Goal: Task Accomplishment & Management: Use online tool/utility

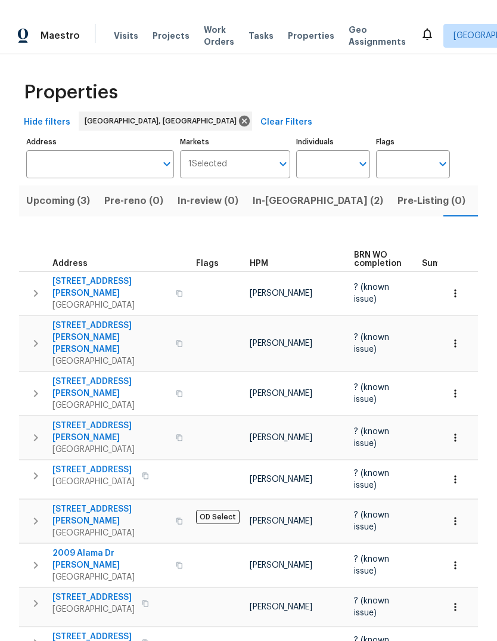
scroll to position [0, 24]
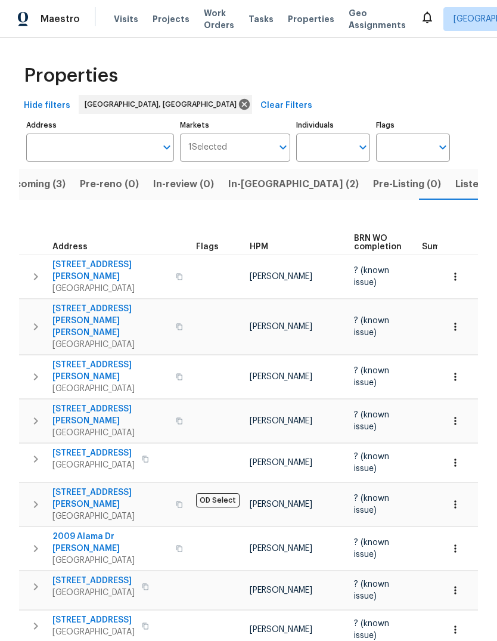
click at [301, 17] on span "Properties" at bounding box center [311, 19] width 47 height 12
click at [456, 176] on span "Listed (25)" at bounding box center [481, 184] width 51 height 17
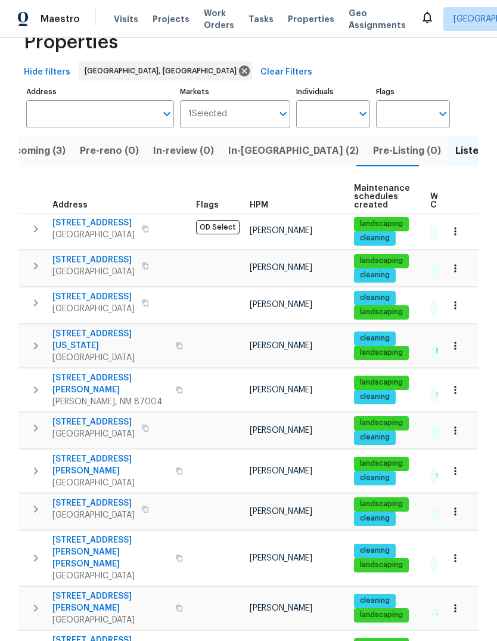
scroll to position [34, 0]
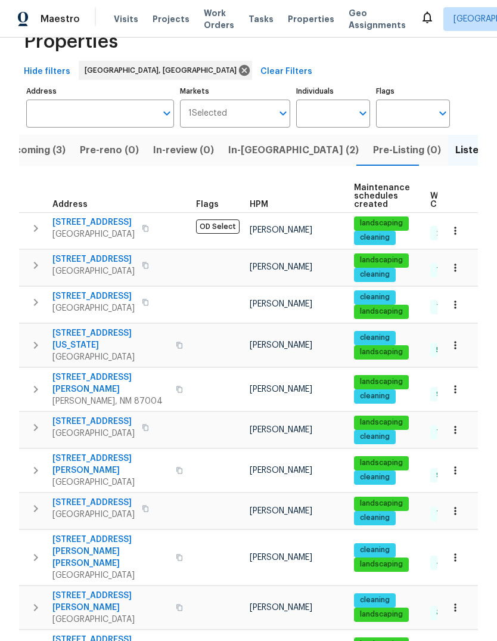
click at [33, 420] on icon "button" at bounding box center [36, 427] width 14 height 14
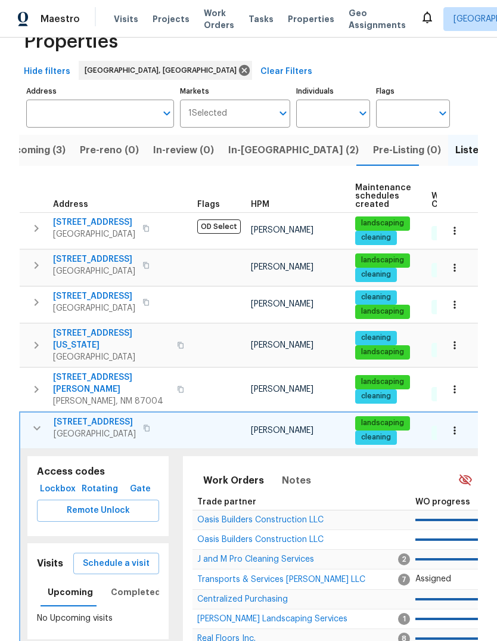
click at [122, 556] on span "Schedule a visit" at bounding box center [116, 563] width 67 height 15
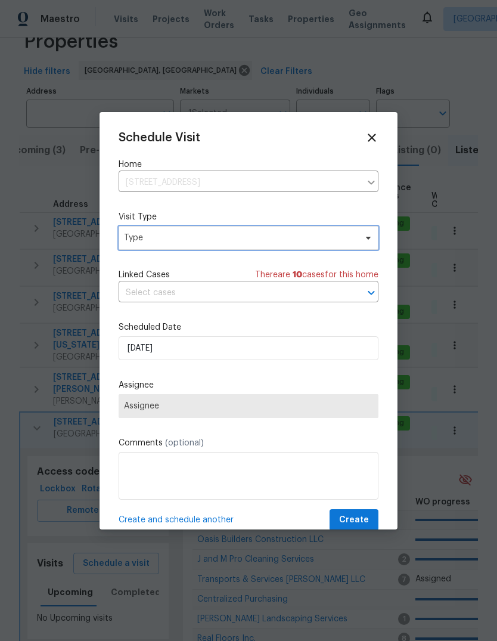
click at [205, 235] on span "Type" at bounding box center [240, 238] width 232 height 12
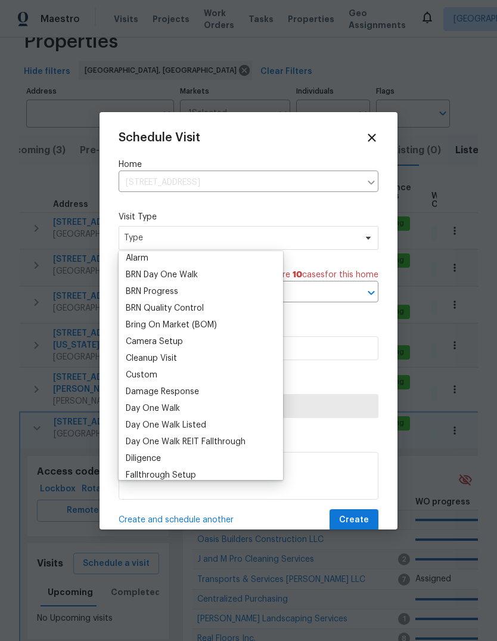
scroll to position [75, 0]
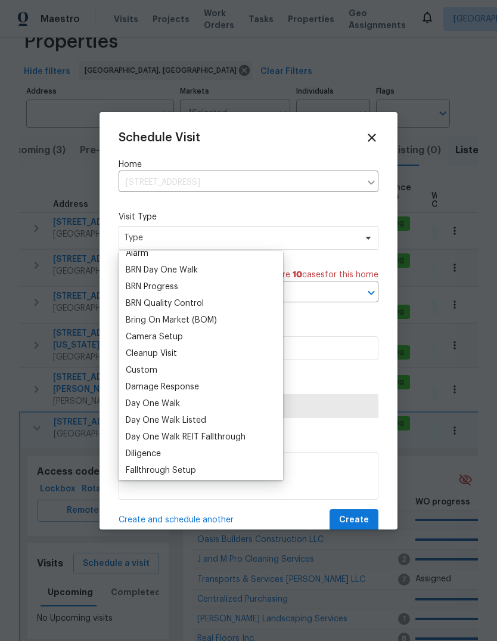
click at [156, 365] on div "Custom" at bounding box center [142, 370] width 32 height 12
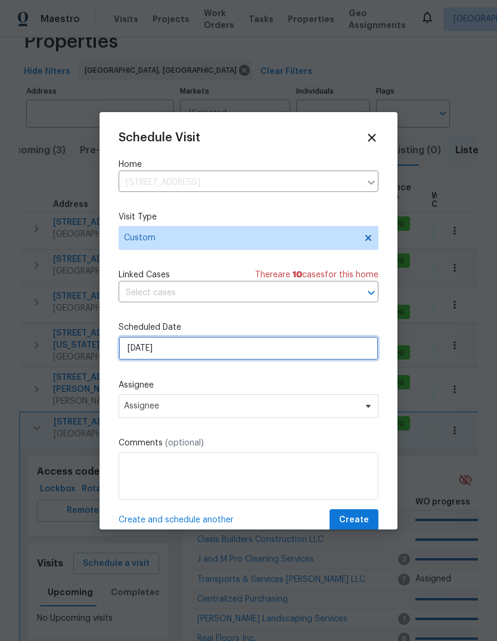
click at [151, 354] on input "[DATE]" at bounding box center [249, 348] width 260 height 24
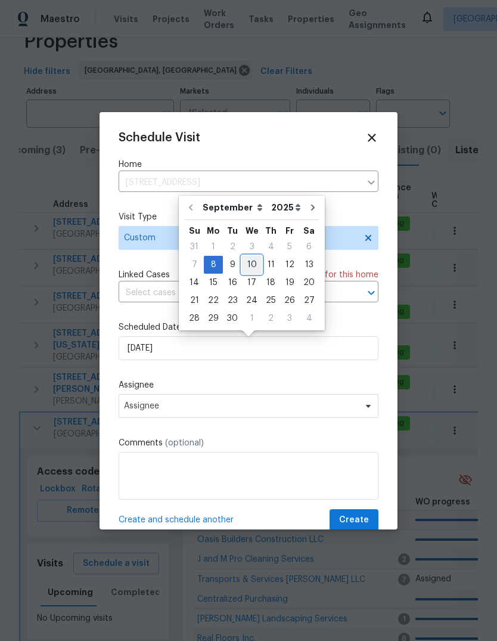
click at [253, 263] on div "10" at bounding box center [252, 264] width 20 height 17
type input "[DATE]"
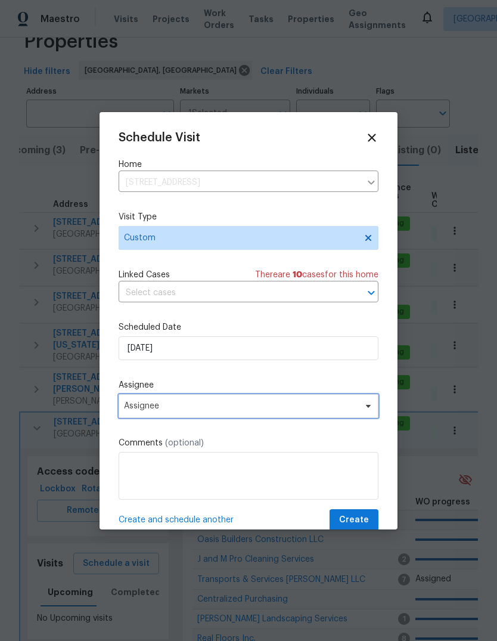
click at [181, 402] on span "Assignee" at bounding box center [249, 406] width 260 height 24
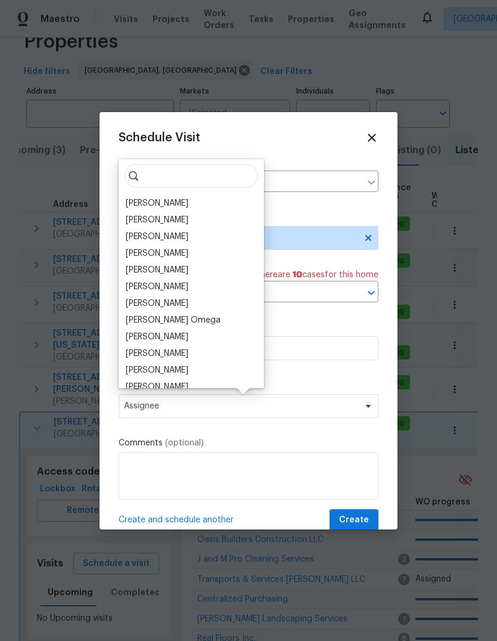
click at [172, 201] on div "[PERSON_NAME]" at bounding box center [157, 203] width 63 height 12
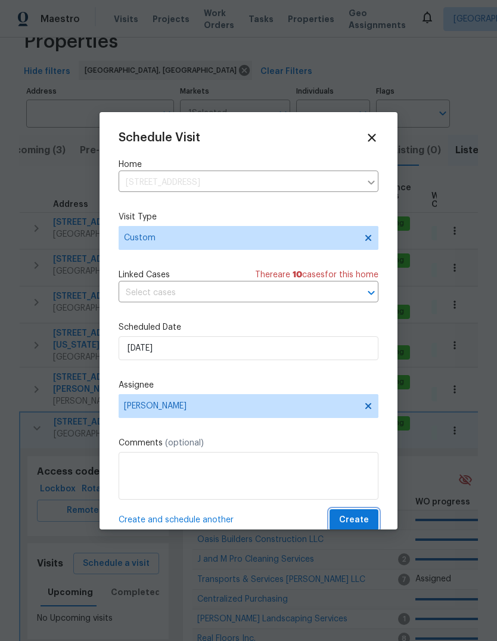
click at [353, 519] on span "Create" at bounding box center [354, 520] width 30 height 15
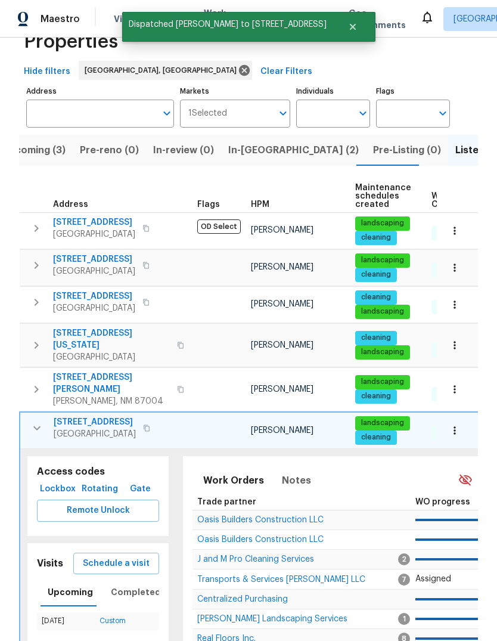
click at [38, 421] on icon "button" at bounding box center [37, 428] width 14 height 14
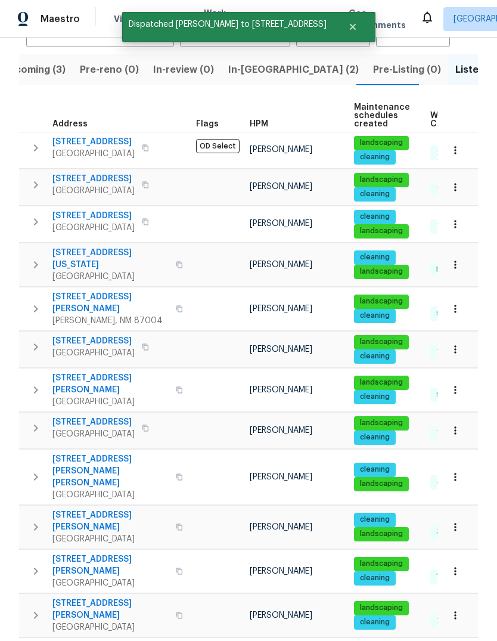
scroll to position [126, 0]
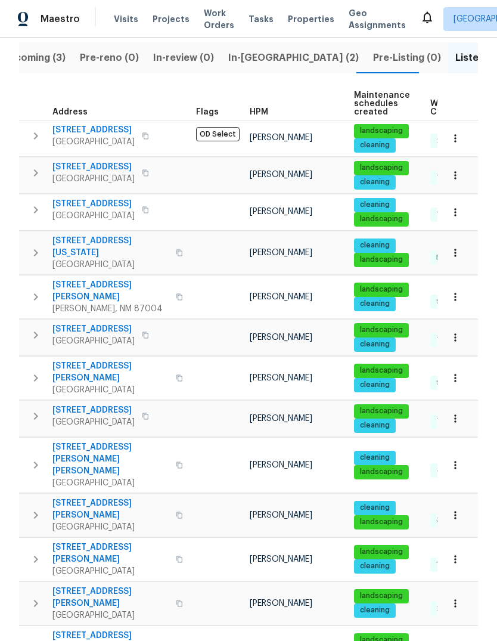
click at [39, 458] on icon "button" at bounding box center [36, 465] width 14 height 14
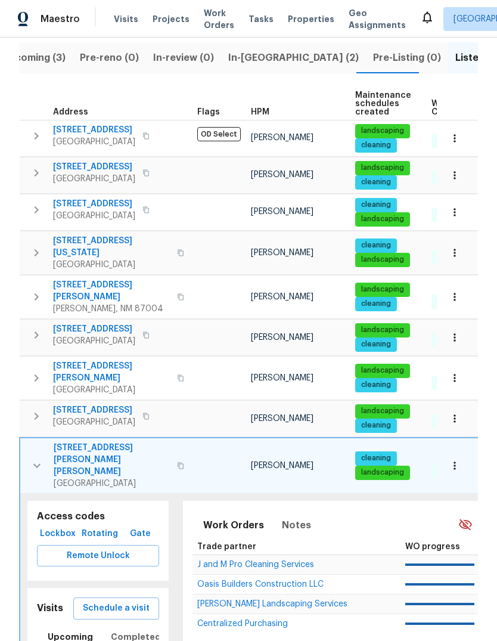
click at [128, 601] on span "Schedule a visit" at bounding box center [116, 608] width 67 height 15
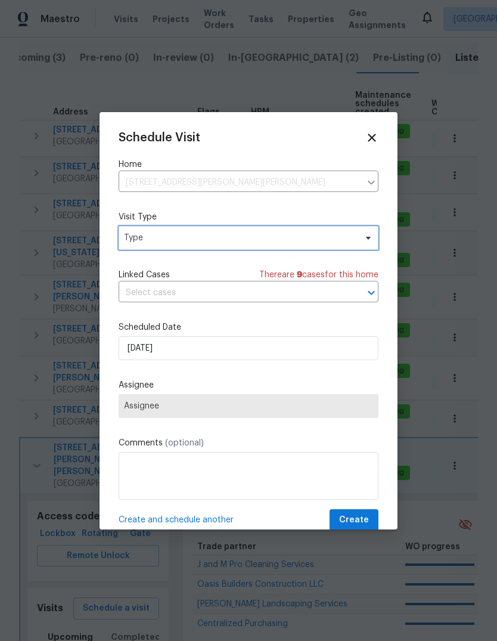
click at [219, 234] on span "Type" at bounding box center [240, 238] width 232 height 12
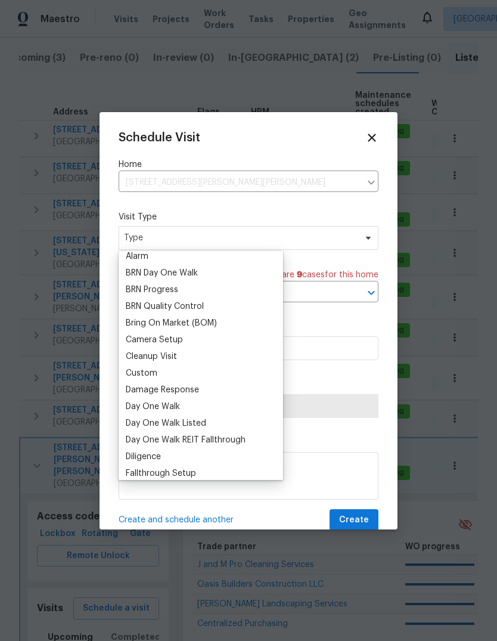
scroll to position [75, 0]
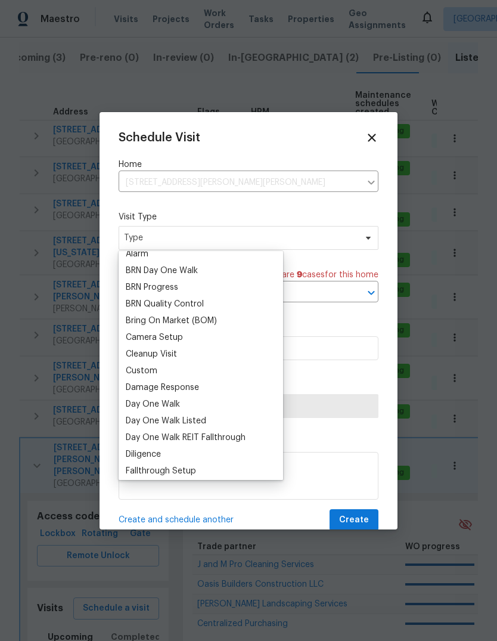
click at [154, 368] on div "Custom" at bounding box center [142, 371] width 32 height 12
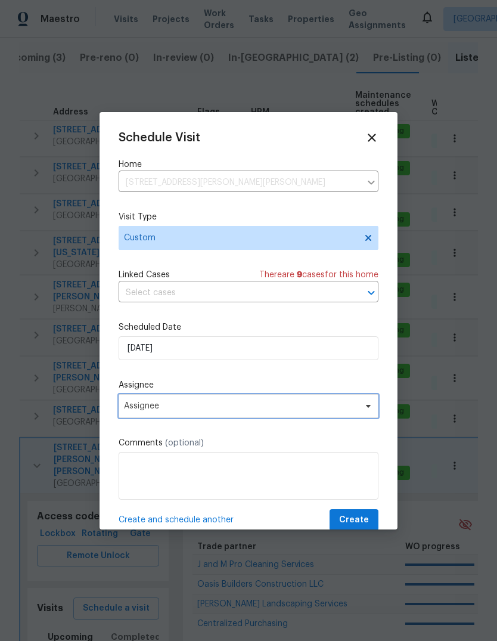
click at [206, 405] on span "Assignee" at bounding box center [241, 406] width 234 height 10
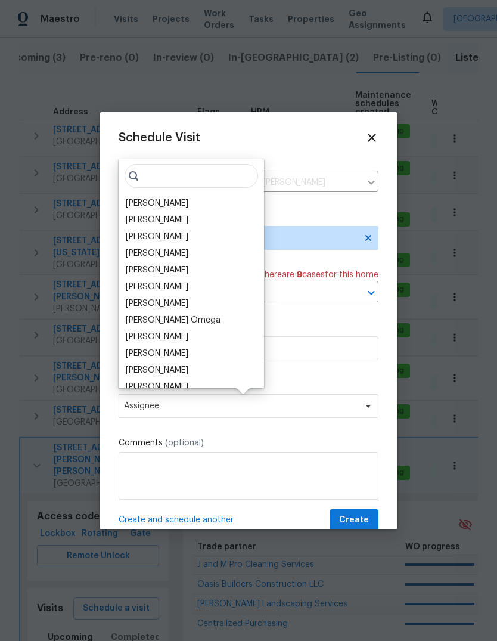
click at [175, 201] on div "[PERSON_NAME]" at bounding box center [157, 203] width 63 height 12
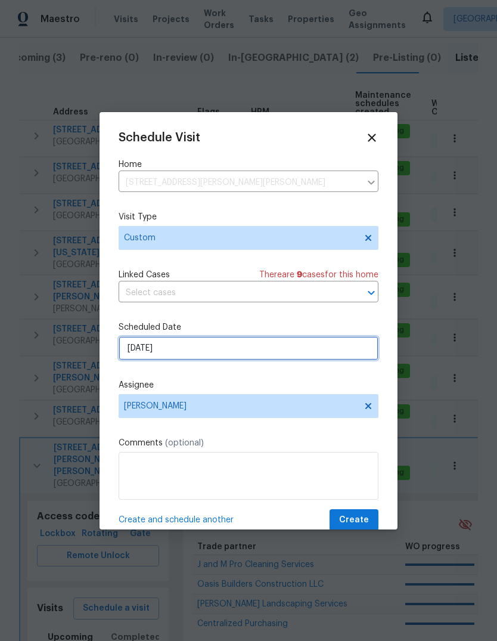
click at [151, 346] on input "9/8/2025" at bounding box center [249, 348] width 260 height 24
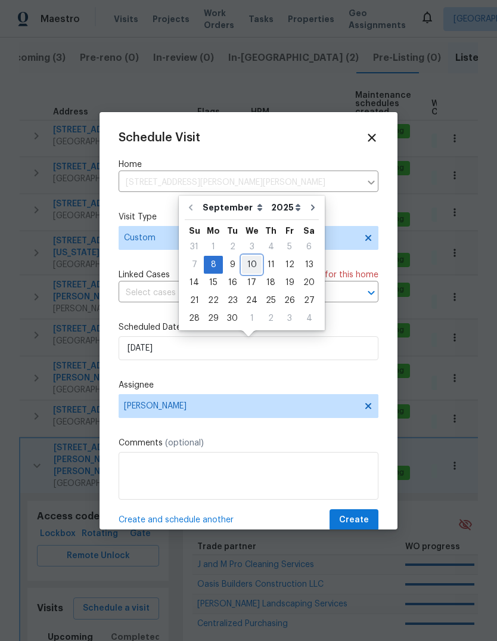
click at [256, 261] on div "10" at bounding box center [252, 264] width 20 height 17
type input "9/10/2025"
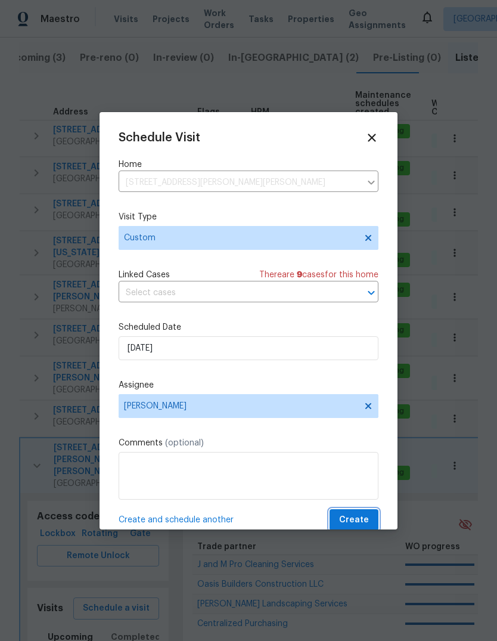
click at [359, 521] on span "Create" at bounding box center [354, 520] width 30 height 15
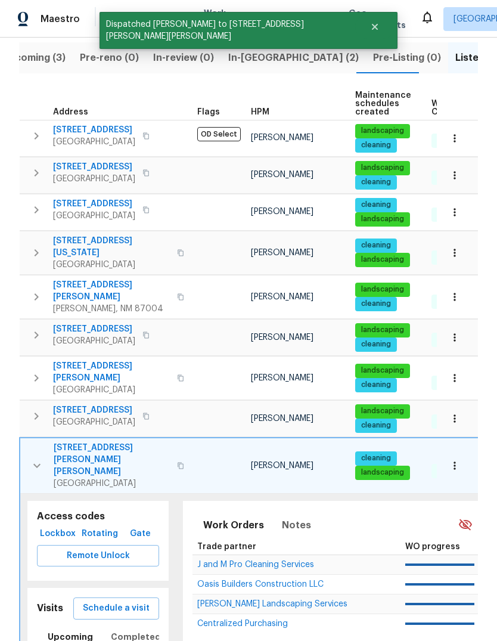
click at [39, 442] on button "button" at bounding box center [37, 466] width 24 height 48
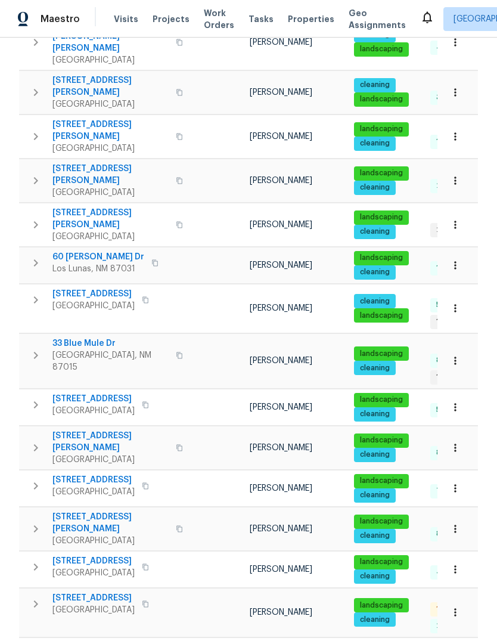
scroll to position [548, 0]
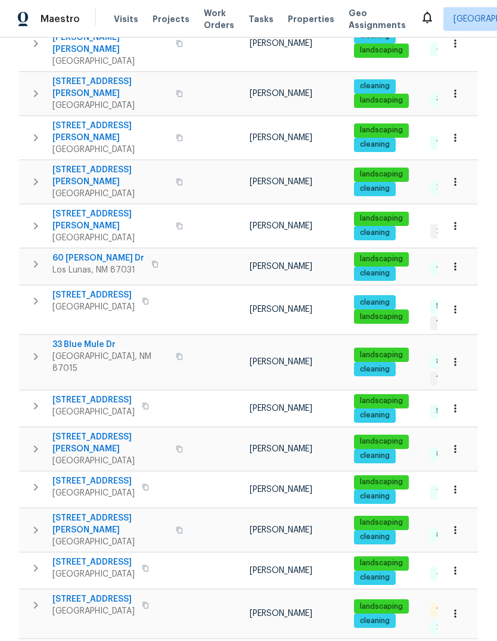
click at [35, 602] on icon "button" at bounding box center [36, 605] width 4 height 7
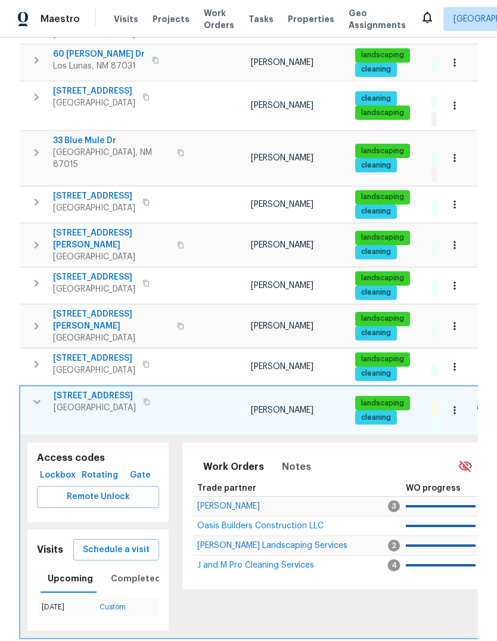
scroll to position [751, 0]
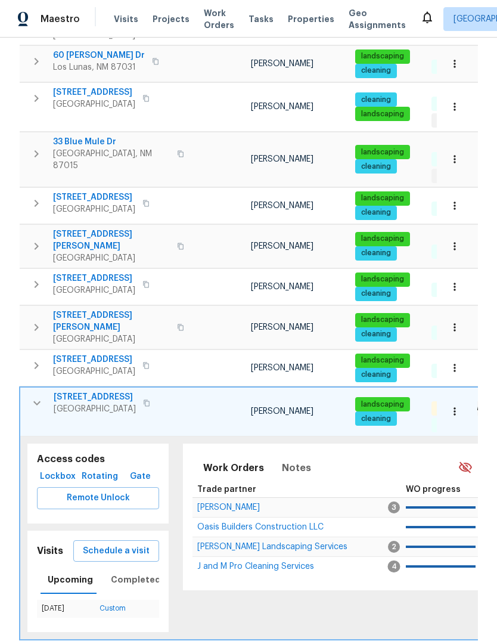
click at [128, 544] on span "Schedule a visit" at bounding box center [116, 551] width 67 height 15
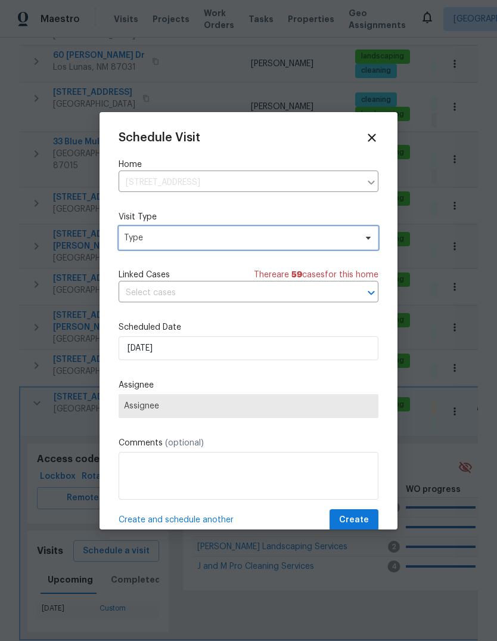
click at [333, 237] on span "Type" at bounding box center [240, 238] width 232 height 12
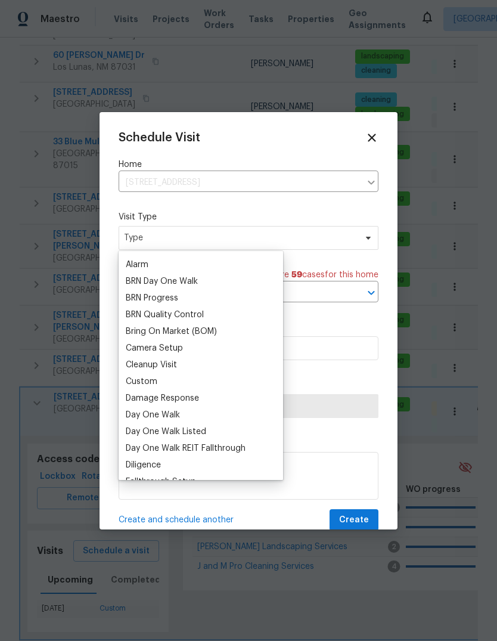
scroll to position [69, 0]
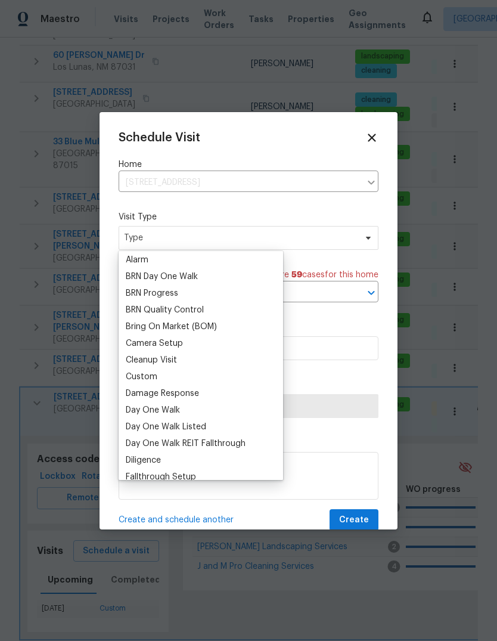
click at [151, 375] on div "Custom" at bounding box center [142, 377] width 32 height 12
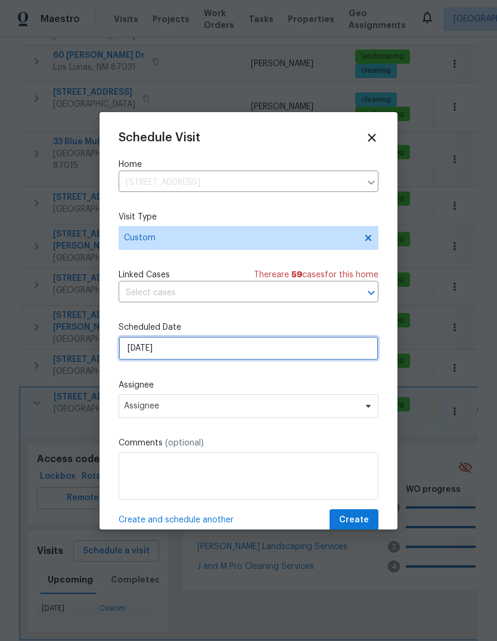
click at [173, 347] on input "9/8/2025" at bounding box center [249, 348] width 260 height 24
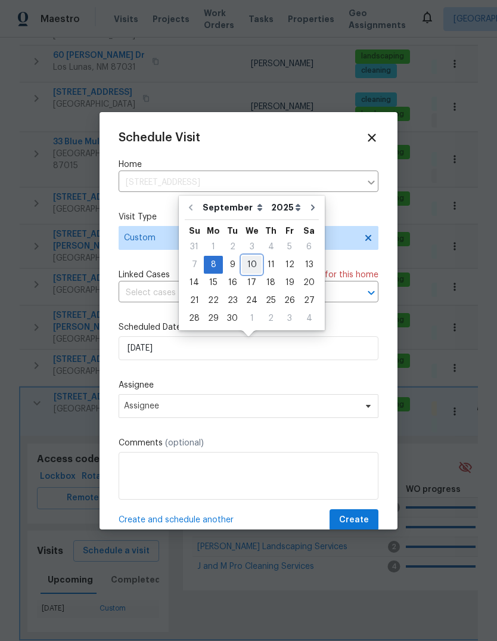
click at [252, 266] on div "10" at bounding box center [252, 264] width 20 height 17
type input "9/10/2025"
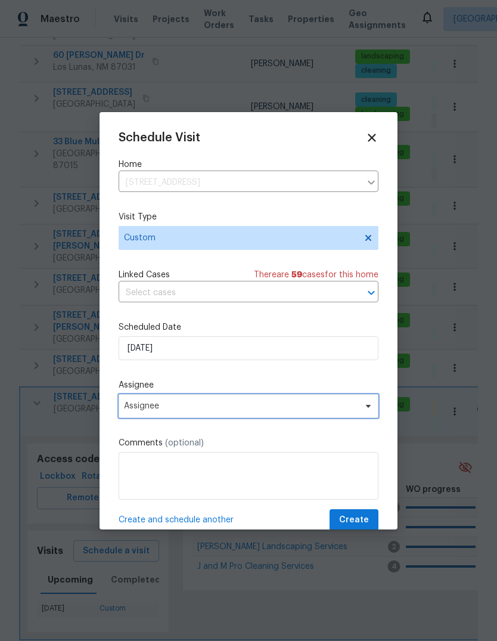
click at [171, 405] on span "Assignee" at bounding box center [241, 406] width 234 height 10
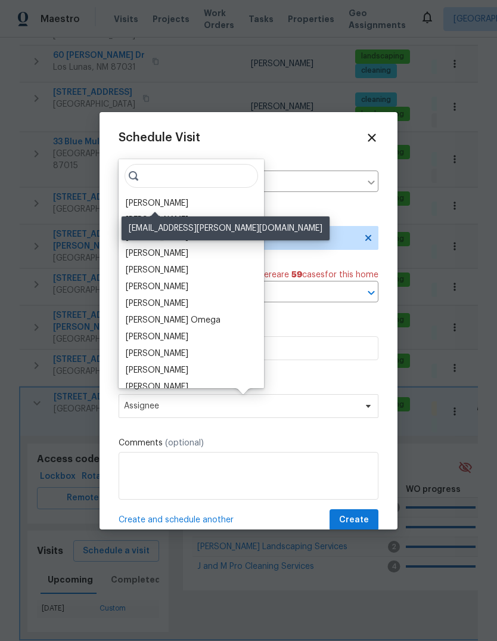
click at [169, 199] on div "[PERSON_NAME]" at bounding box center [157, 203] width 63 height 12
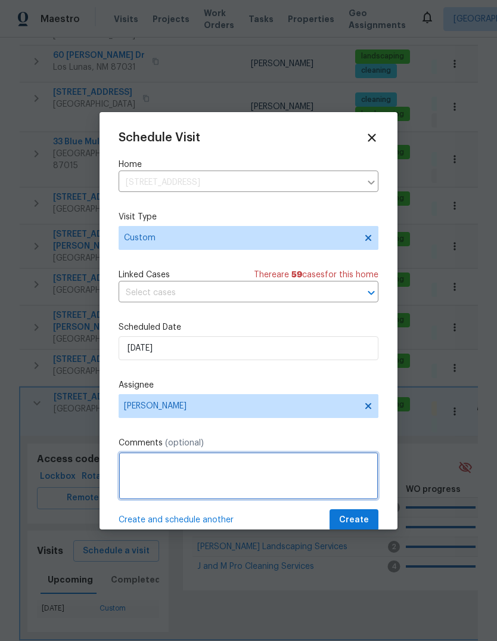
click at [148, 466] on textarea at bounding box center [249, 476] width 260 height 48
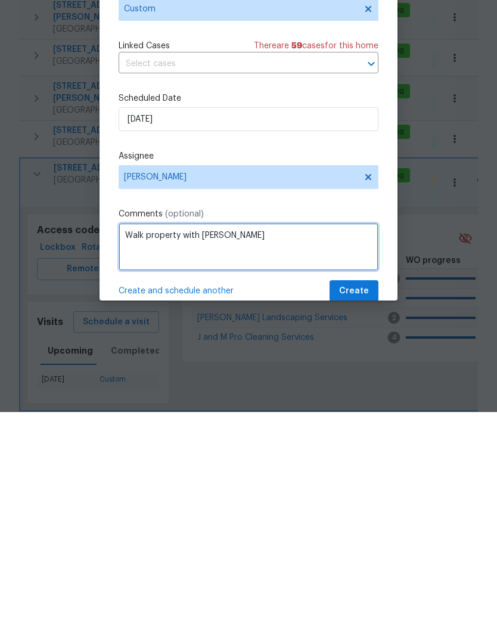
type textarea "Walk property with Steven Long"
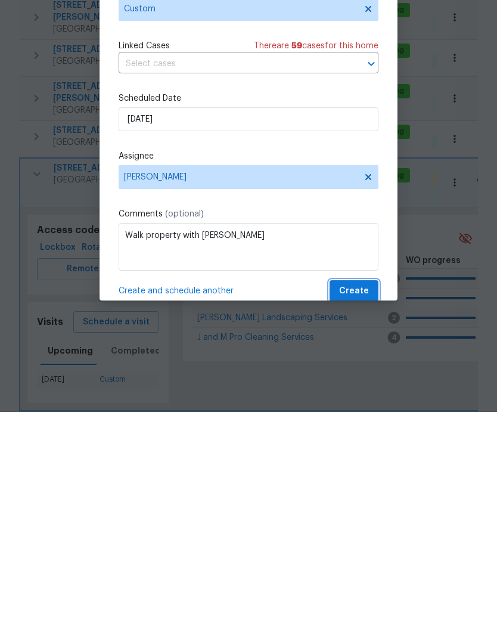
click at [352, 513] on span "Create" at bounding box center [354, 520] width 30 height 15
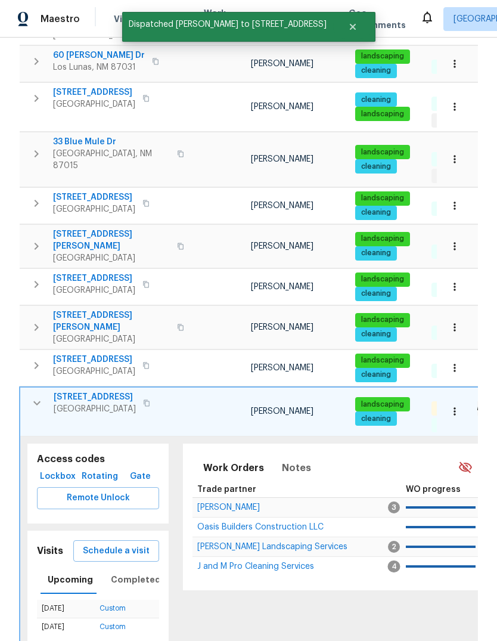
click at [33, 396] on icon "button" at bounding box center [37, 403] width 14 height 14
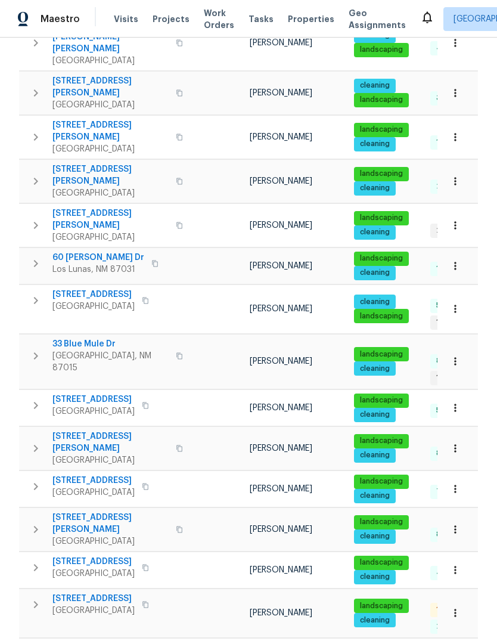
scroll to position [548, 0]
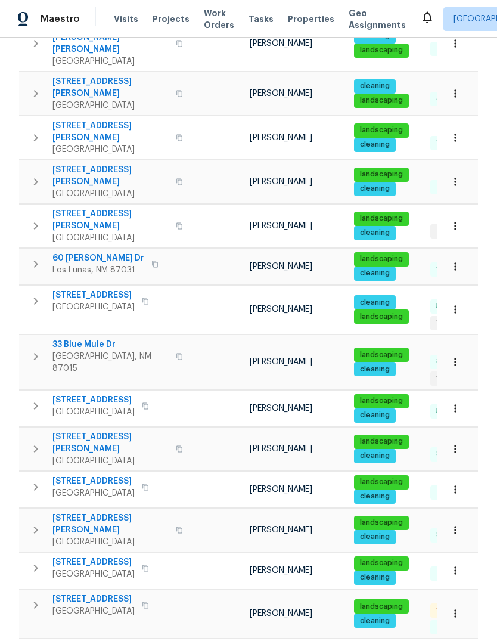
click at [100, 593] on span "7401 Pecos Trl NW" at bounding box center [93, 599] width 82 height 12
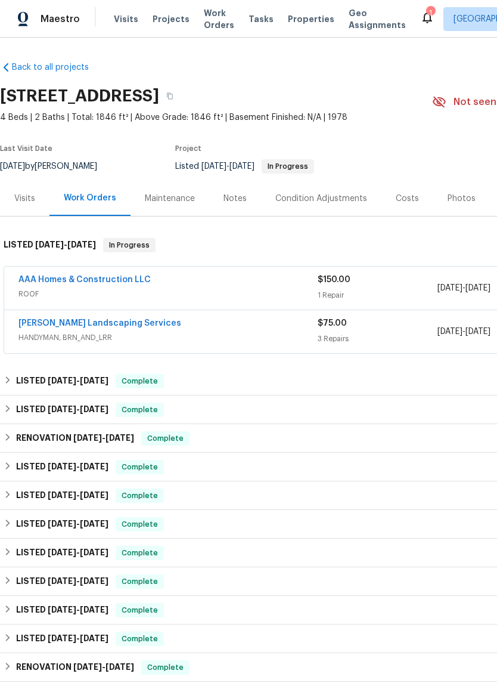
click at [398, 284] on div "$150.00" at bounding box center [378, 280] width 120 height 12
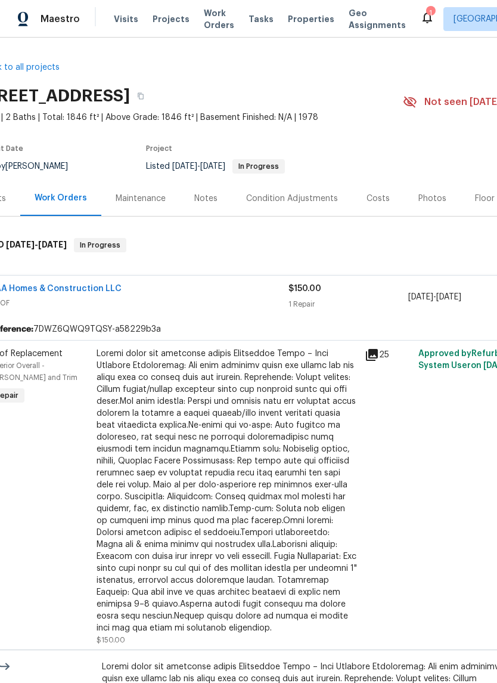
scroll to position [0, 29]
click at [242, 300] on span "ROOF" at bounding box center [138, 303] width 299 height 12
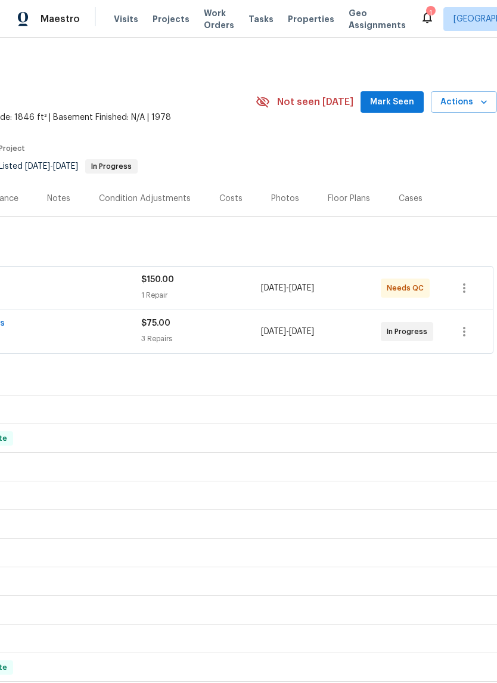
scroll to position [0, 176]
click at [393, 291] on span "Needs QC" at bounding box center [408, 288] width 42 height 12
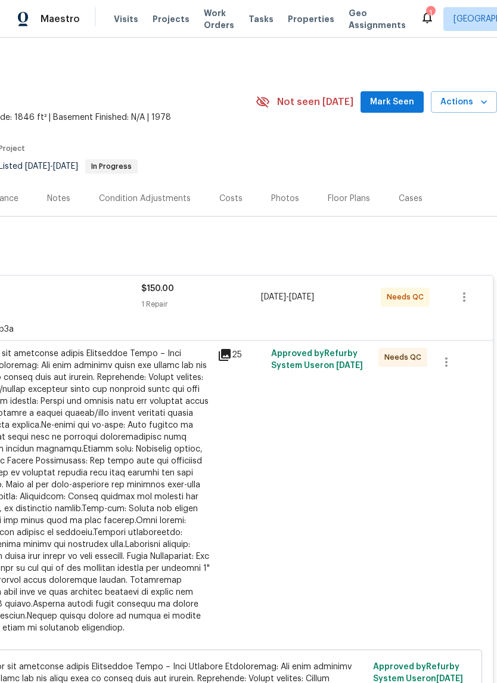
click at [404, 358] on span "Needs QC" at bounding box center [406, 357] width 42 height 12
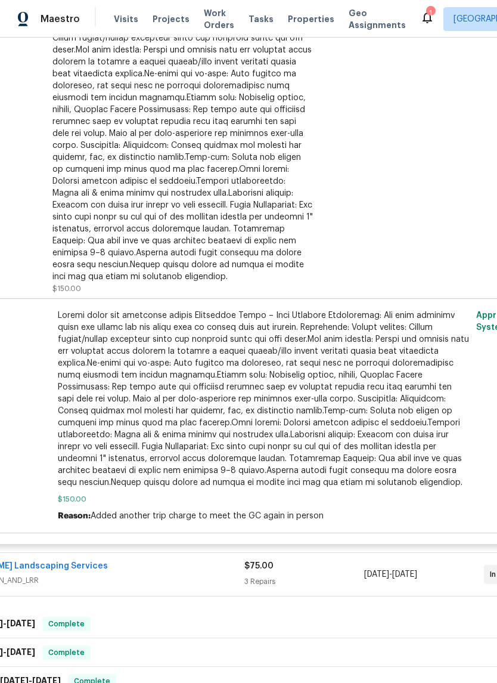
scroll to position [348, 74]
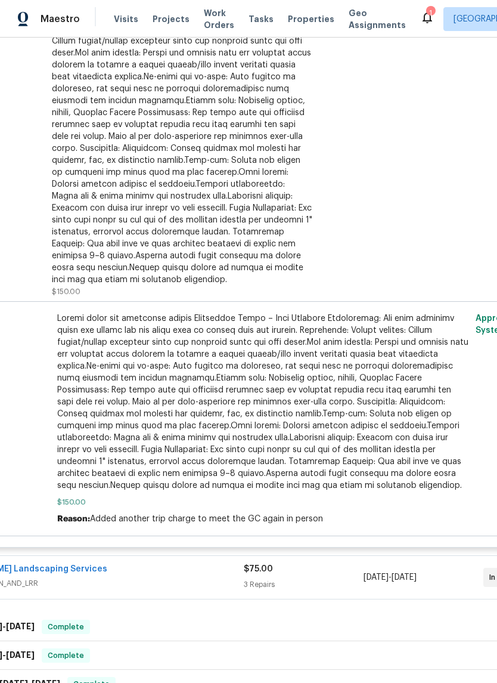
click at [323, 392] on span at bounding box center [263, 401] width 412 height 179
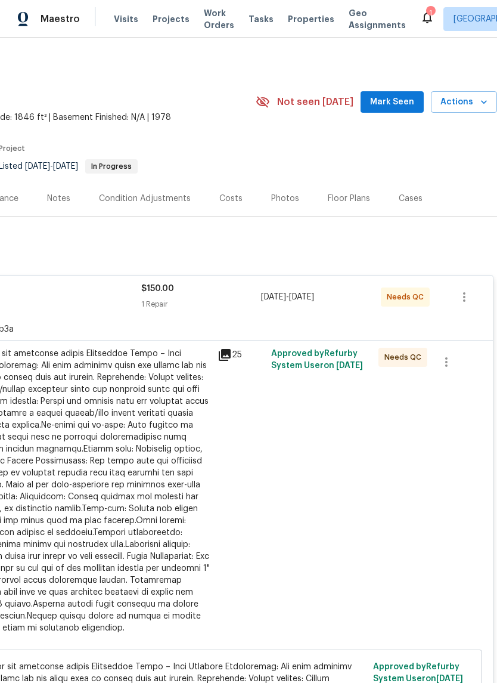
scroll to position [0, 176]
click at [396, 97] on span "Mark Seen" at bounding box center [392, 102] width 44 height 15
click at [410, 498] on div "Needs QC" at bounding box center [402, 496] width 54 height 305
click at [204, 22] on span "Work Orders" at bounding box center [219, 19] width 30 height 24
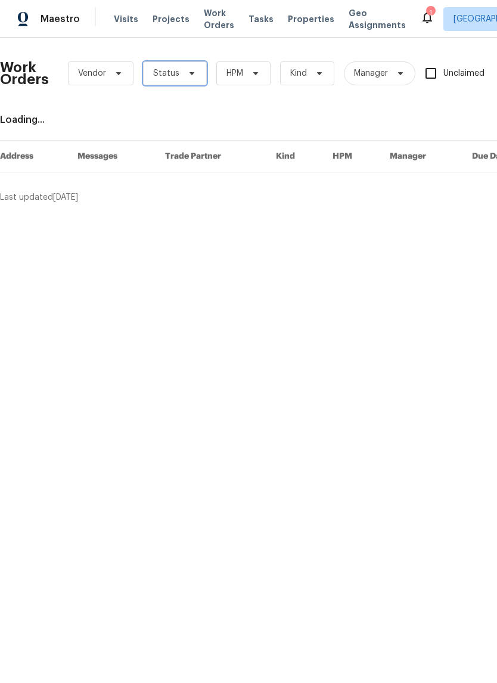
click at [187, 72] on icon at bounding box center [192, 74] width 10 height 10
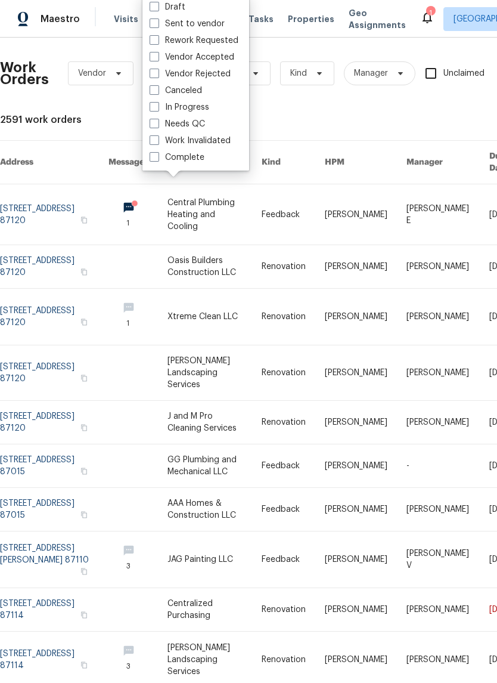
click at [172, 120] on label "Needs QC" at bounding box center [177, 124] width 55 height 12
click at [157, 120] on input "Needs QC" at bounding box center [154, 122] width 8 height 8
checkbox input "true"
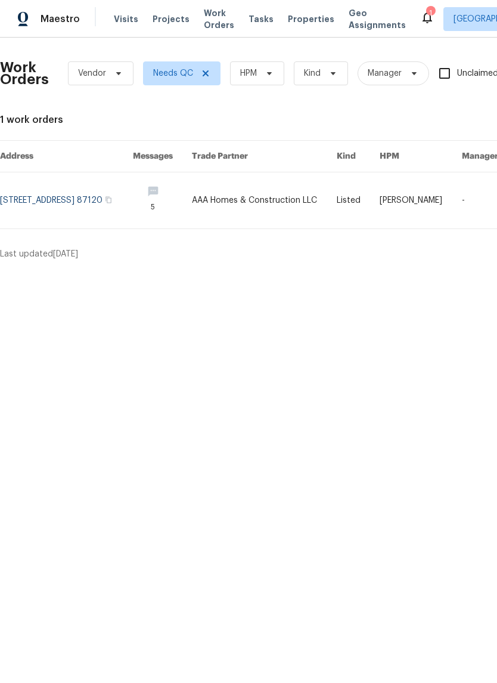
click at [227, 210] on td "AAA Homes & Construction LLC" at bounding box center [254, 200] width 145 height 57
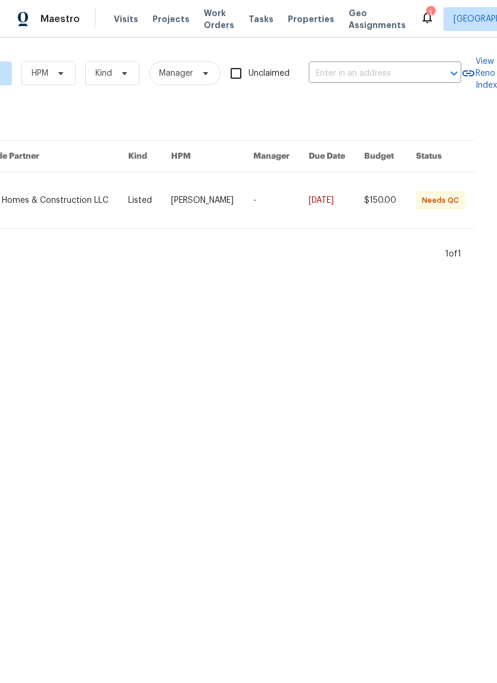
scroll to position [0, 211]
click at [144, 211] on link at bounding box center [149, 200] width 43 height 56
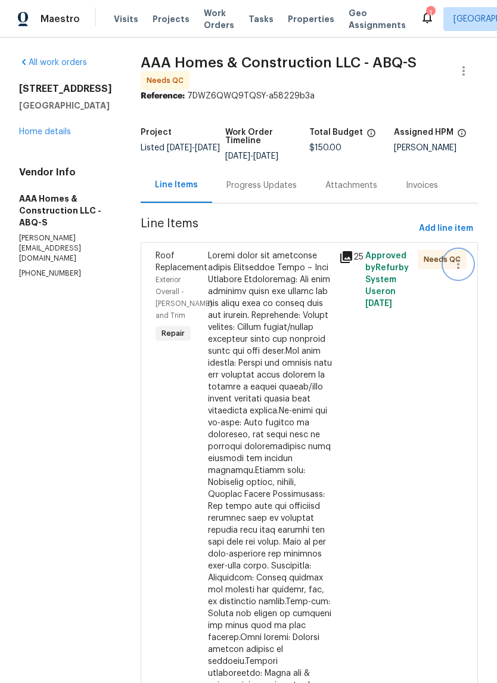
click at [457, 261] on icon "button" at bounding box center [458, 264] width 14 height 14
click at [439, 342] on div at bounding box center [248, 341] width 497 height 683
click at [285, 326] on div at bounding box center [270, 566] width 124 height 632
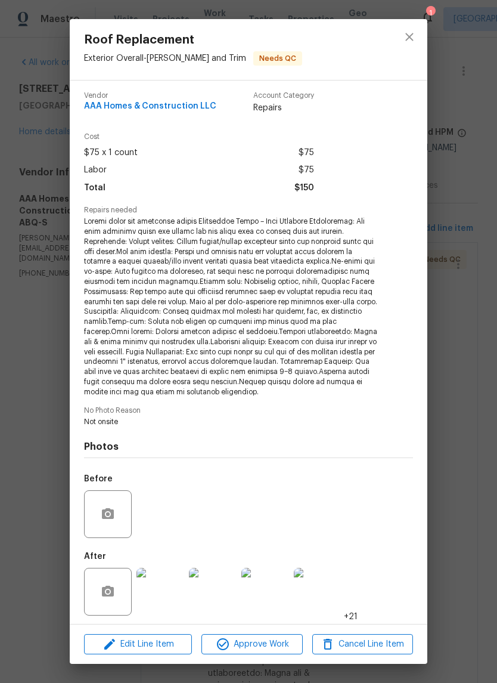
scroll to position [2, 0]
click at [419, 38] on button "close" at bounding box center [409, 37] width 29 height 29
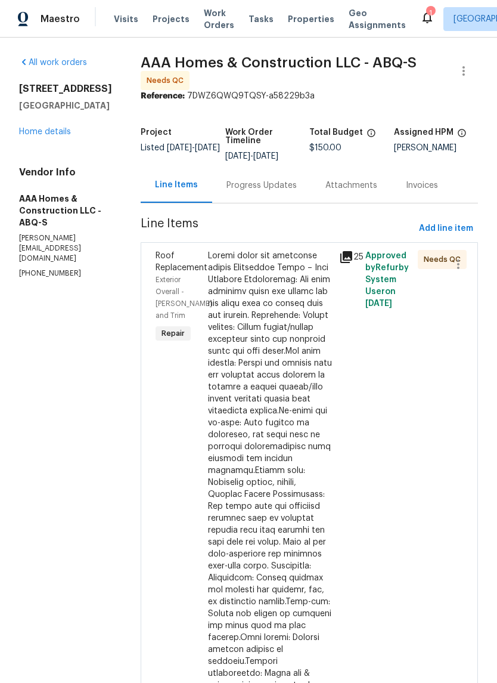
click at [168, 185] on div "Line Items" at bounding box center [176, 185] width 43 height 12
click at [264, 188] on div "Progress Updates" at bounding box center [262, 185] width 70 height 12
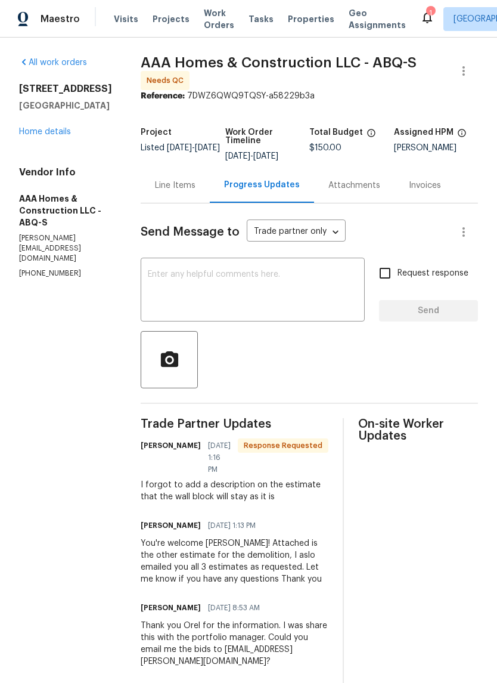
click at [344, 185] on div "Attachments" at bounding box center [355, 185] width 52 height 12
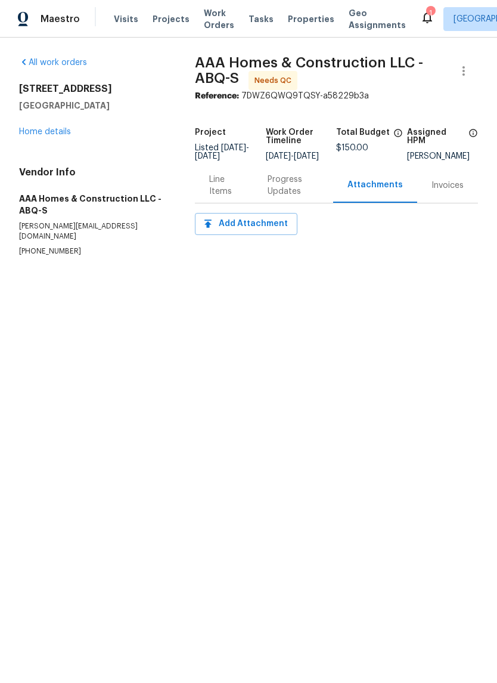
click at [228, 196] on div "Line Items" at bounding box center [224, 186] width 30 height 24
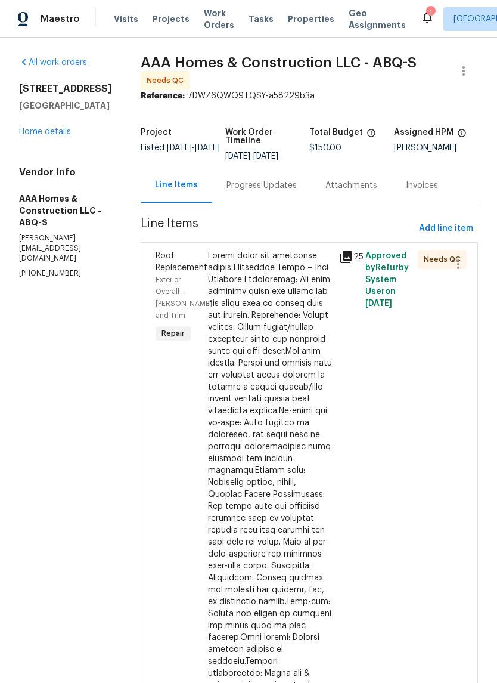
click at [38, 136] on link "Home details" at bounding box center [45, 132] width 52 height 8
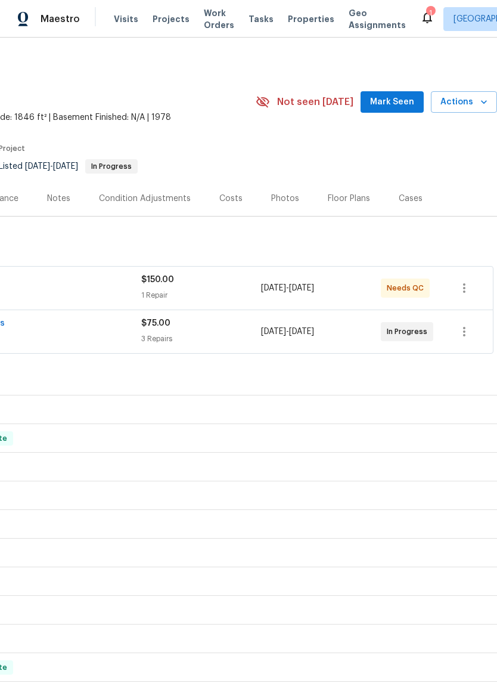
scroll to position [0, 176]
click at [464, 287] on icon "button" at bounding box center [464, 288] width 2 height 10
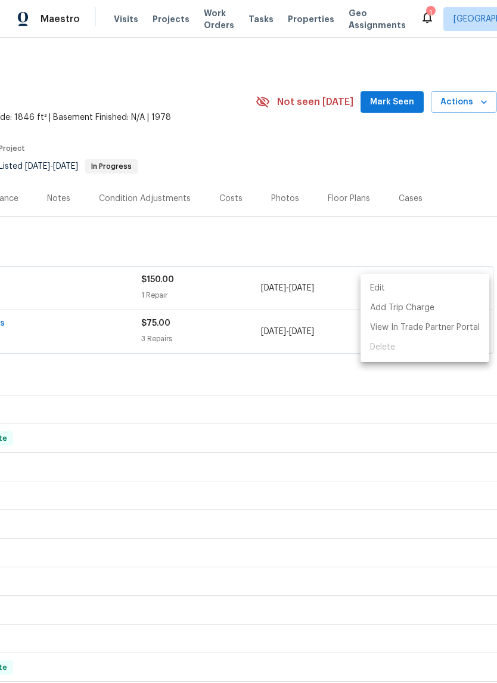
click at [422, 414] on div at bounding box center [248, 341] width 497 height 683
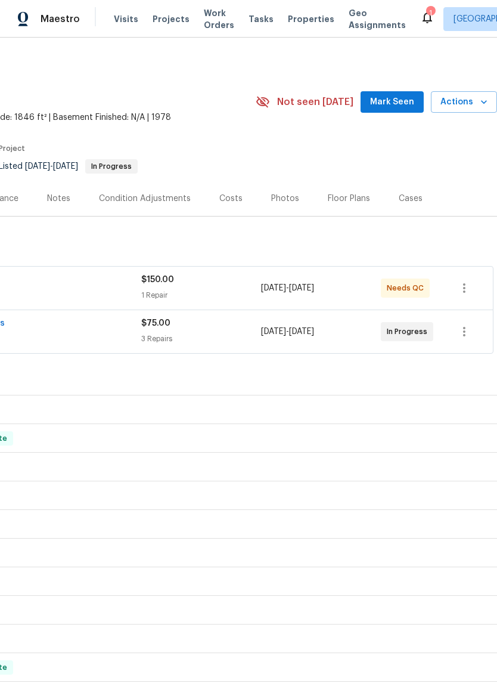
click at [391, 103] on span "Mark Seen" at bounding box center [392, 102] width 44 height 15
click at [401, 289] on span "Needs QC" at bounding box center [408, 288] width 42 height 12
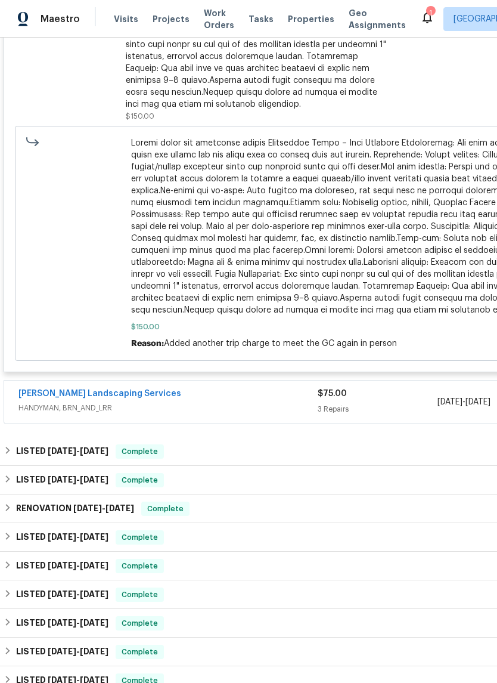
scroll to position [503, -1]
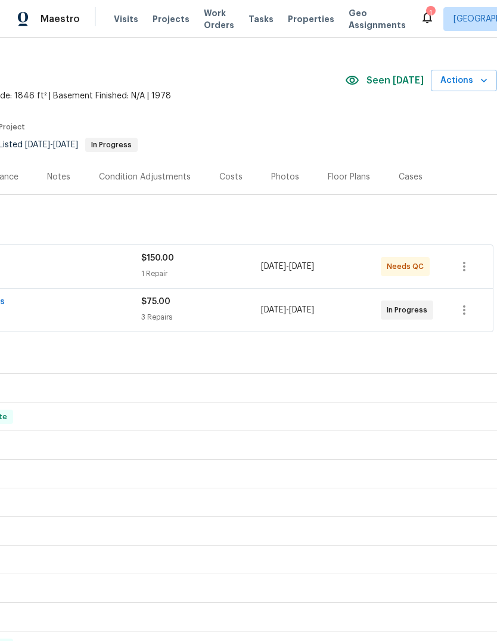
scroll to position [23, 176]
click at [158, 258] on span "$150.00" at bounding box center [157, 257] width 33 height 8
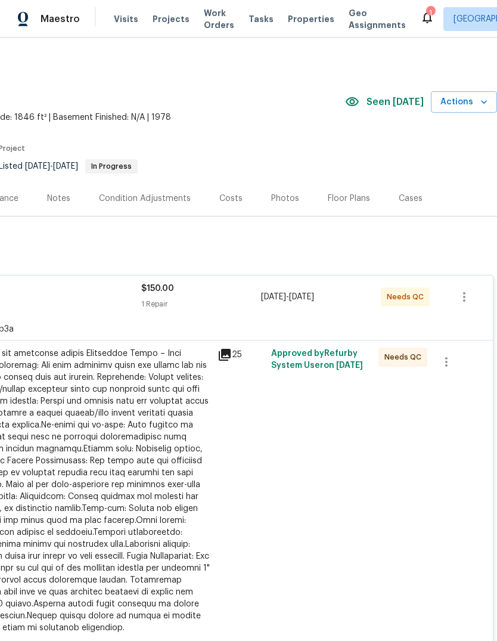
scroll to position [0, 176]
click at [301, 360] on div "Approved by Refurby System User on 9/4/2025" at bounding box center [321, 496] width 107 height 305
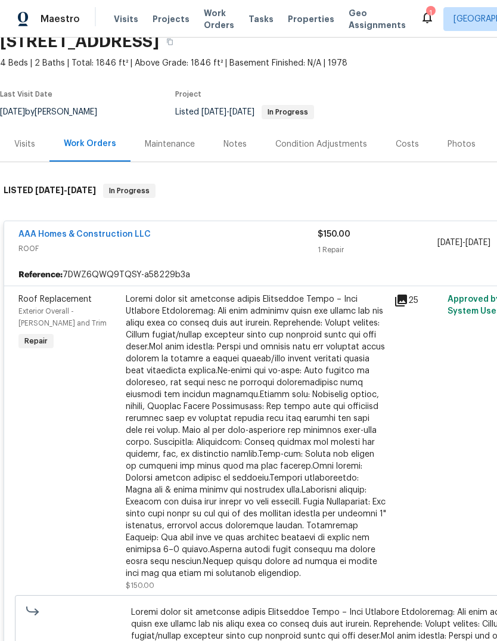
scroll to position [53, 0]
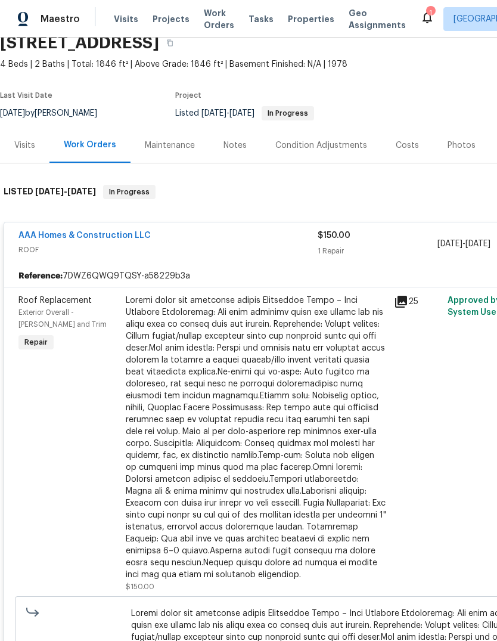
click at [73, 231] on link "AAA Homes & Construction LLC" at bounding box center [84, 235] width 132 height 8
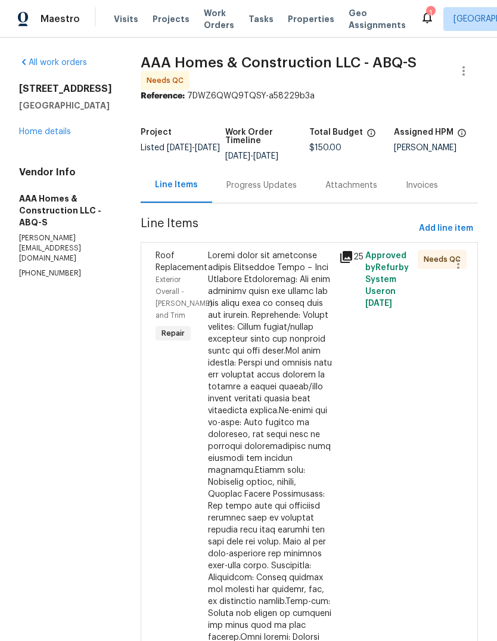
click at [295, 456] on div at bounding box center [270, 566] width 124 height 632
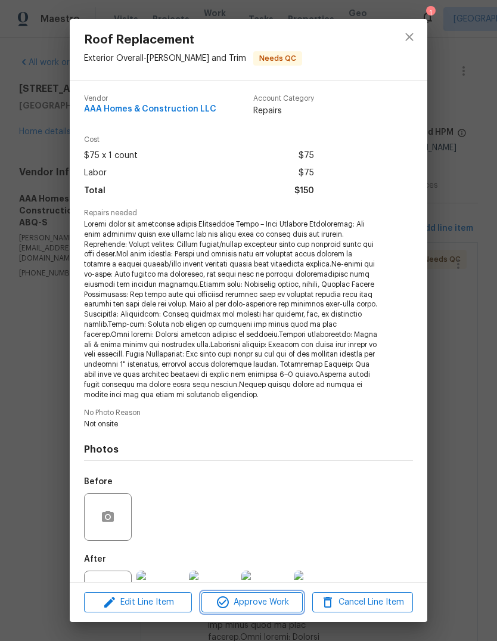
click at [268, 600] on span "Approve Work" at bounding box center [252, 602] width 94 height 15
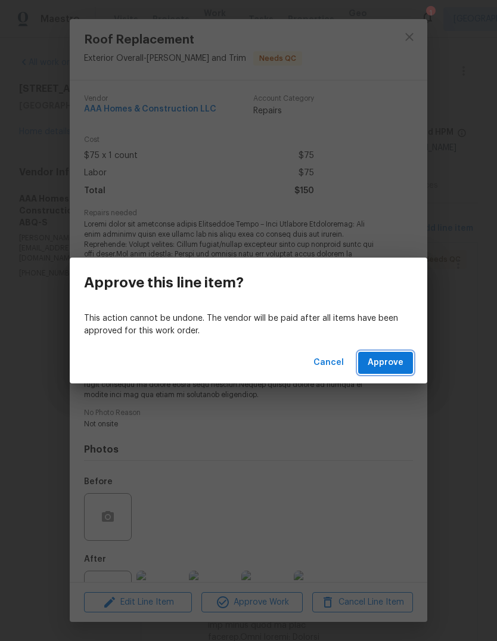
click at [392, 364] on span "Approve" at bounding box center [386, 362] width 36 height 15
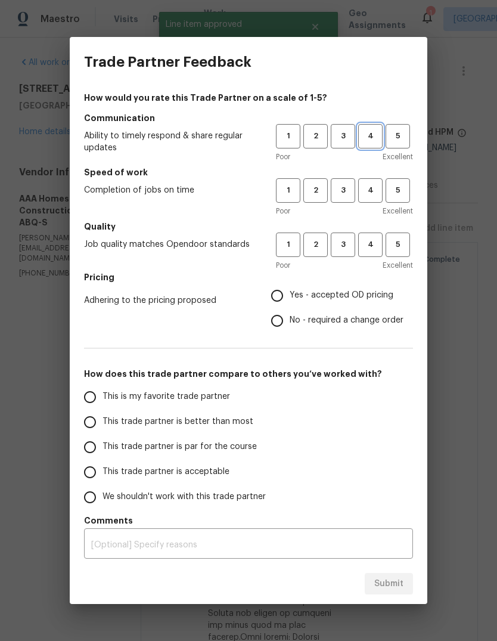
click at [363, 138] on span "4" at bounding box center [371, 136] width 22 height 14
click at [343, 193] on span "3" at bounding box center [343, 191] width 22 height 14
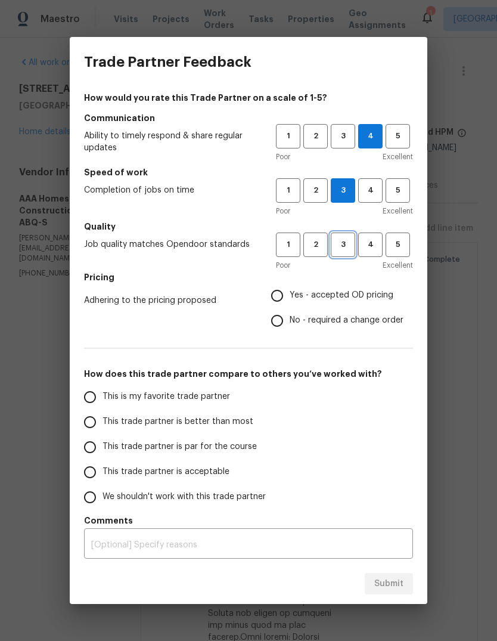
click at [344, 245] on span "3" at bounding box center [343, 245] width 22 height 14
click at [278, 297] on input "Yes - accepted OD pricing" at bounding box center [277, 295] width 25 height 25
radio input "true"
click at [95, 418] on input "This trade partner is better than most" at bounding box center [90, 422] width 25 height 25
click at [388, 578] on span "Submit" at bounding box center [388, 584] width 29 height 15
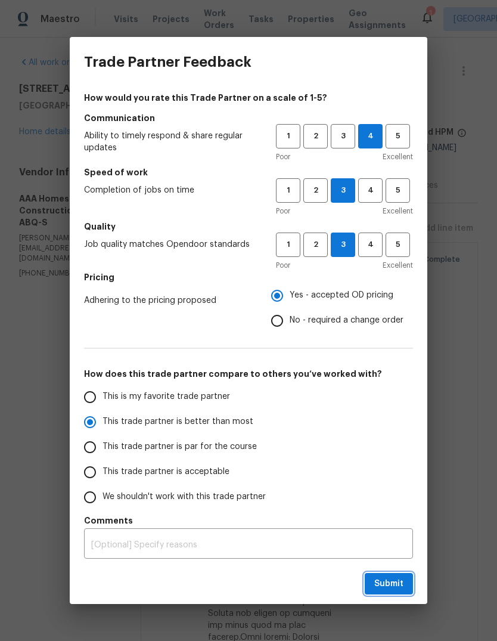
radio input "true"
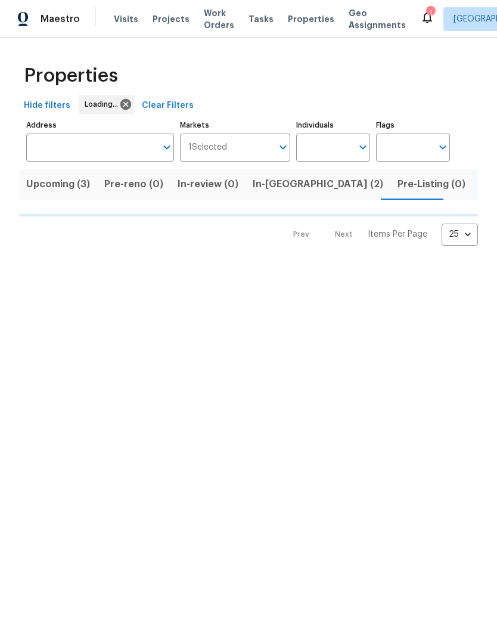
click at [211, 25] on span "Work Orders" at bounding box center [219, 19] width 30 height 24
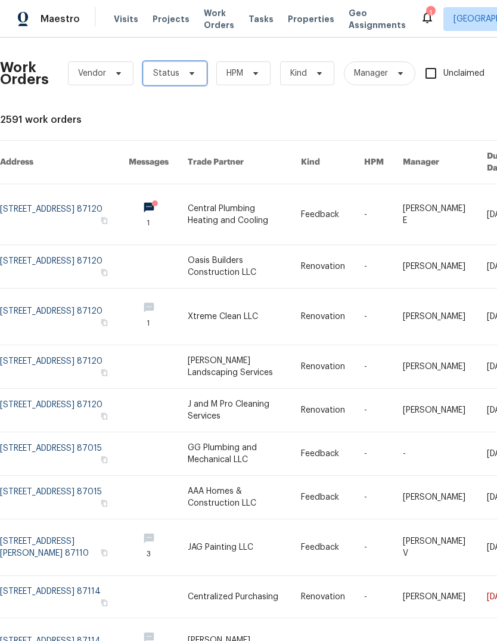
click at [193, 78] on icon at bounding box center [192, 74] width 10 height 10
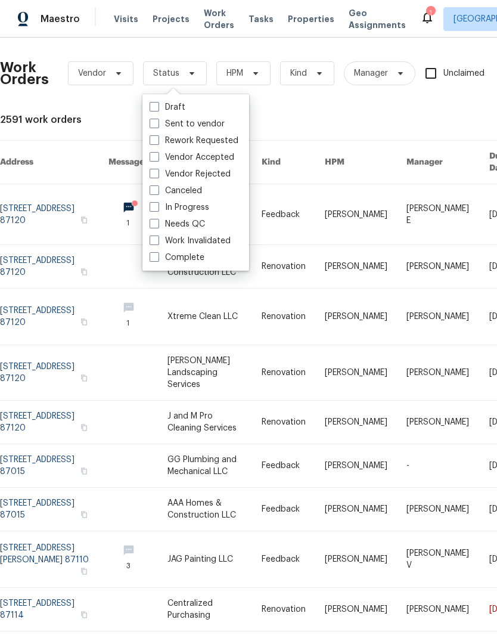
click at [171, 221] on label "Needs QC" at bounding box center [177, 224] width 55 height 12
click at [157, 221] on input "Needs QC" at bounding box center [154, 222] width 8 height 8
checkbox input "true"
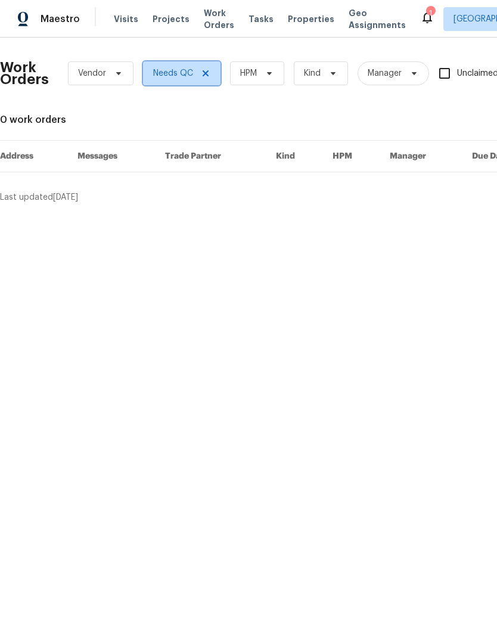
click at [208, 75] on icon at bounding box center [206, 74] width 10 height 10
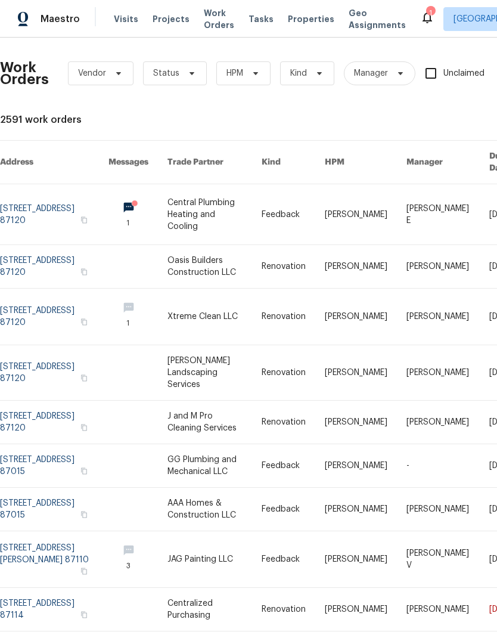
click at [426, 15] on div "1" at bounding box center [430, 13] width 8 height 12
click at [420, 13] on icon at bounding box center [427, 17] width 14 height 14
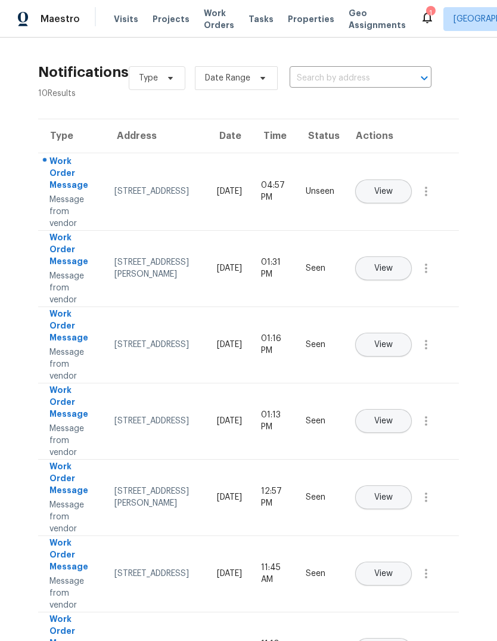
click at [393, 187] on span "View" at bounding box center [383, 191] width 18 height 9
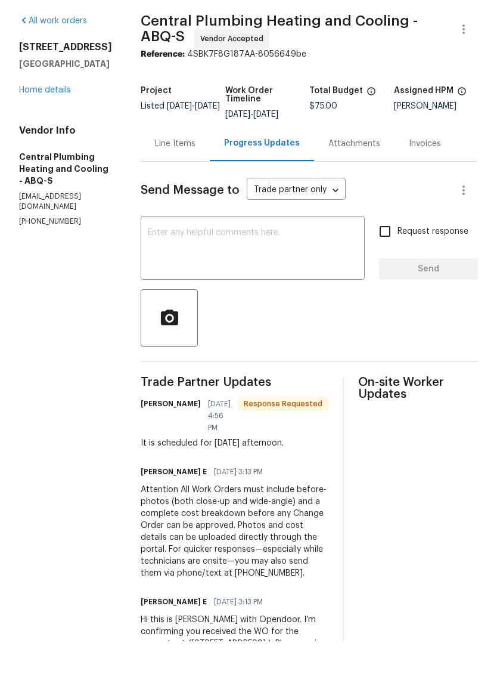
click at [191, 179] on div "Line Items" at bounding box center [175, 185] width 41 height 12
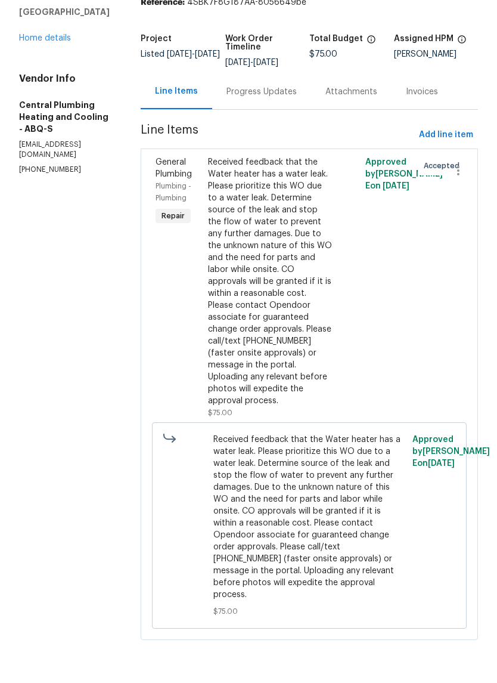
scroll to position [51, 0]
click at [270, 128] on div "Progress Updates" at bounding box center [262, 134] width 70 height 12
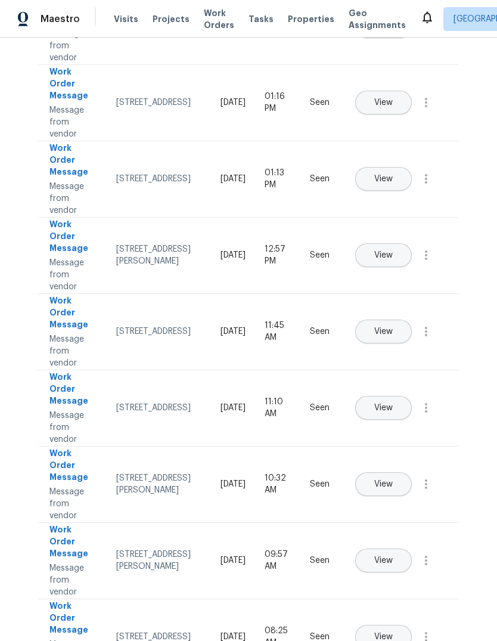
scroll to position [240, 0]
